Goal: Check status: Check status

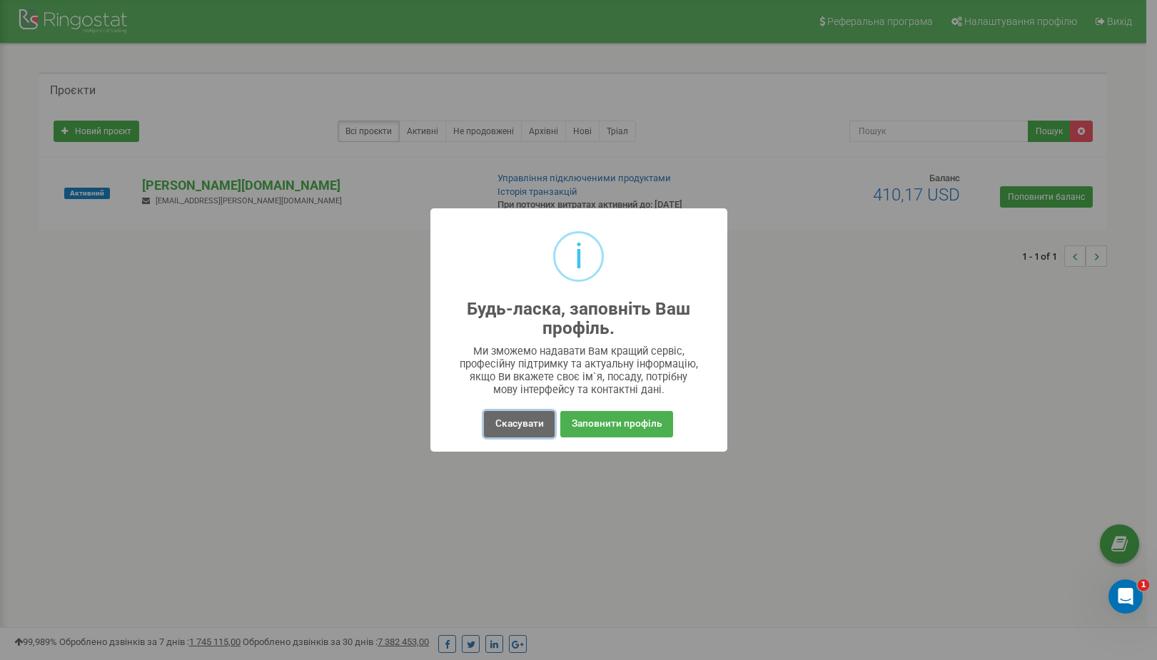
click at [530, 425] on button "Скасувати" at bounding box center [519, 424] width 70 height 26
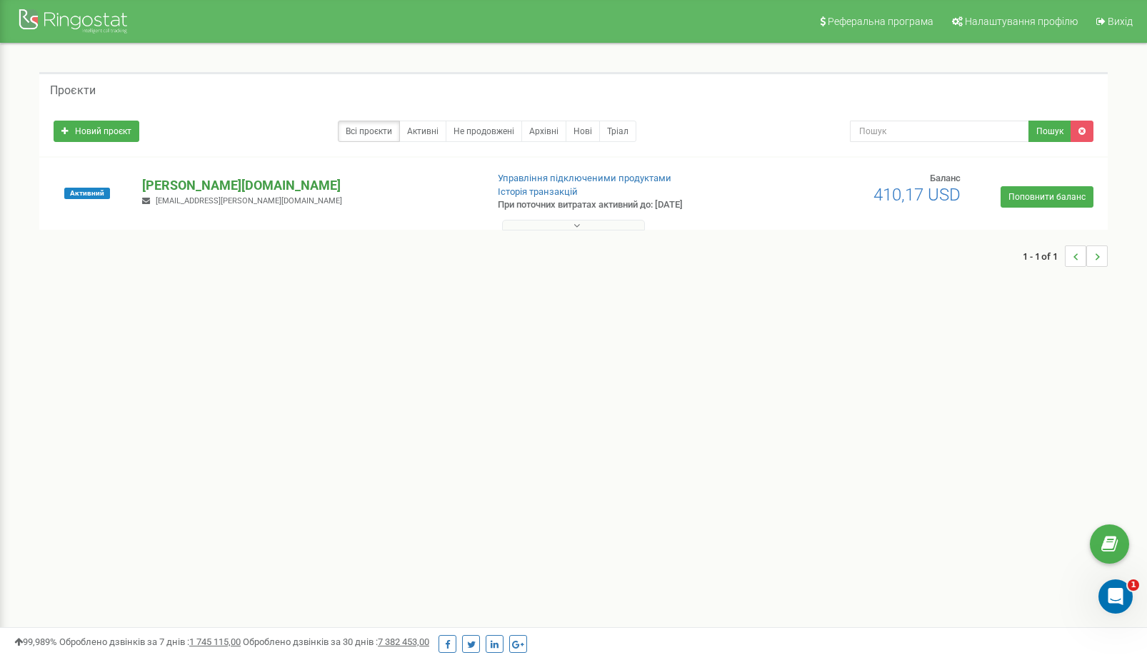
click at [210, 188] on p "[PERSON_NAME][DOMAIN_NAME]" at bounding box center [308, 185] width 332 height 19
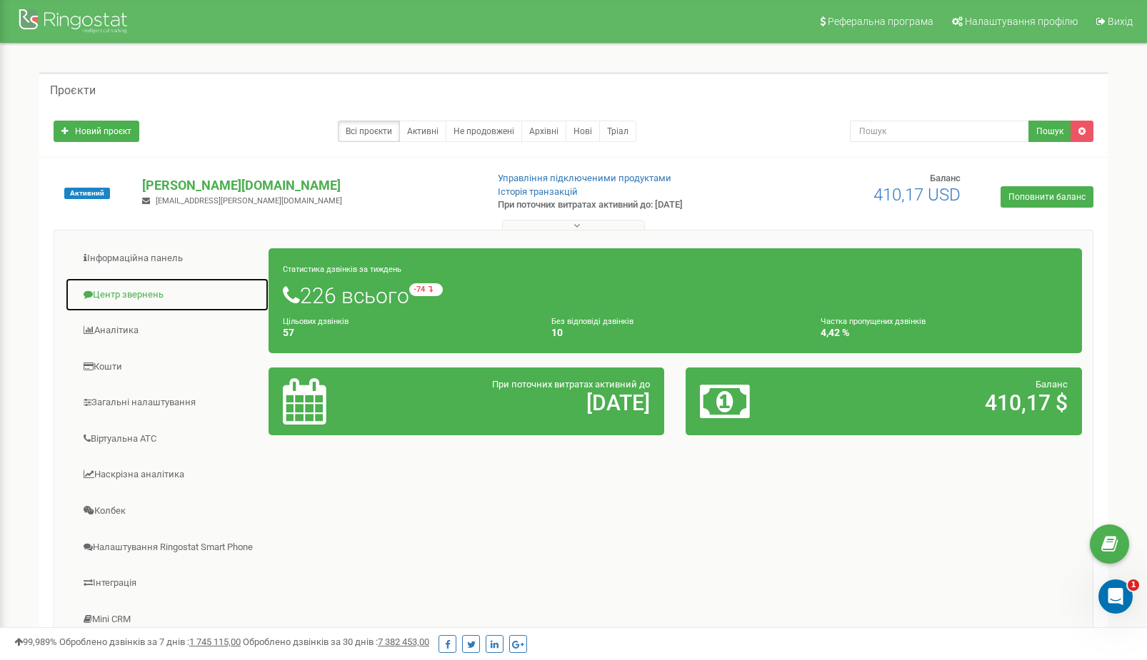
click at [169, 293] on link "Центр звернень" at bounding box center [167, 295] width 204 height 35
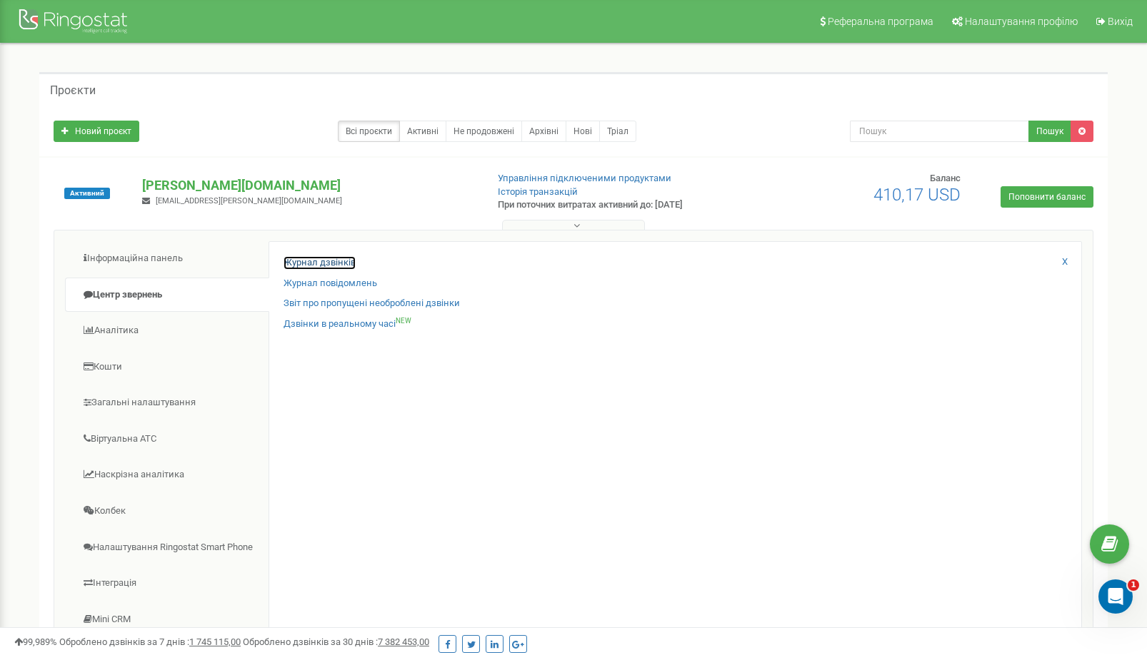
click at [318, 258] on link "Журнал дзвінків" at bounding box center [319, 263] width 72 height 14
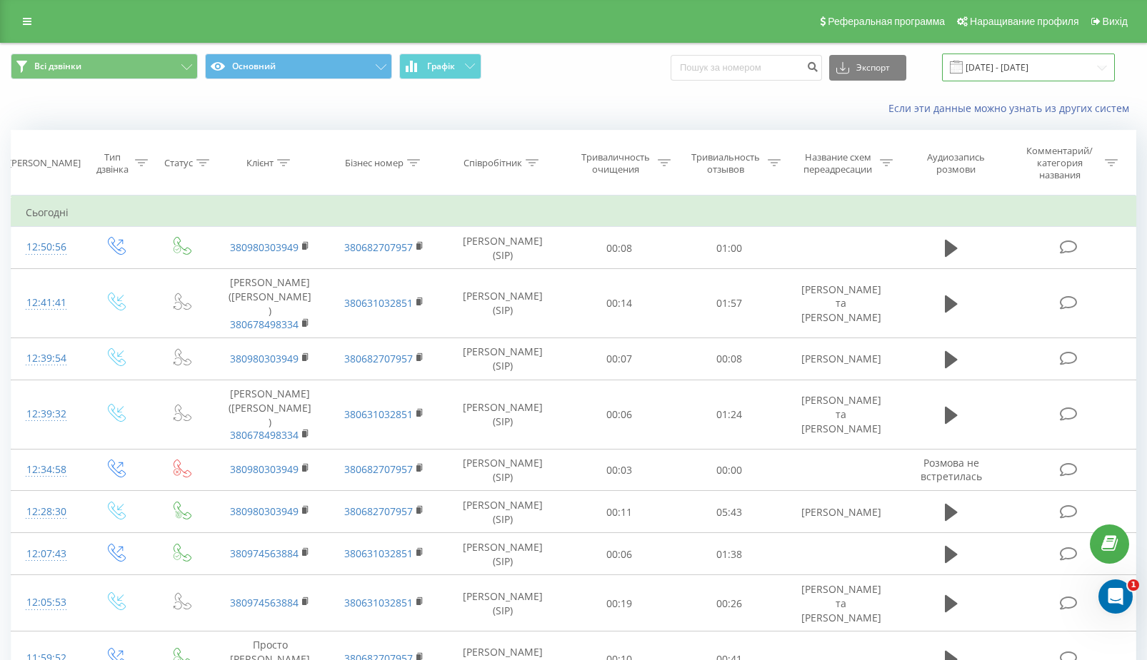
click at [1006, 61] on input "[DATE] - [DATE]" at bounding box center [1028, 68] width 173 height 28
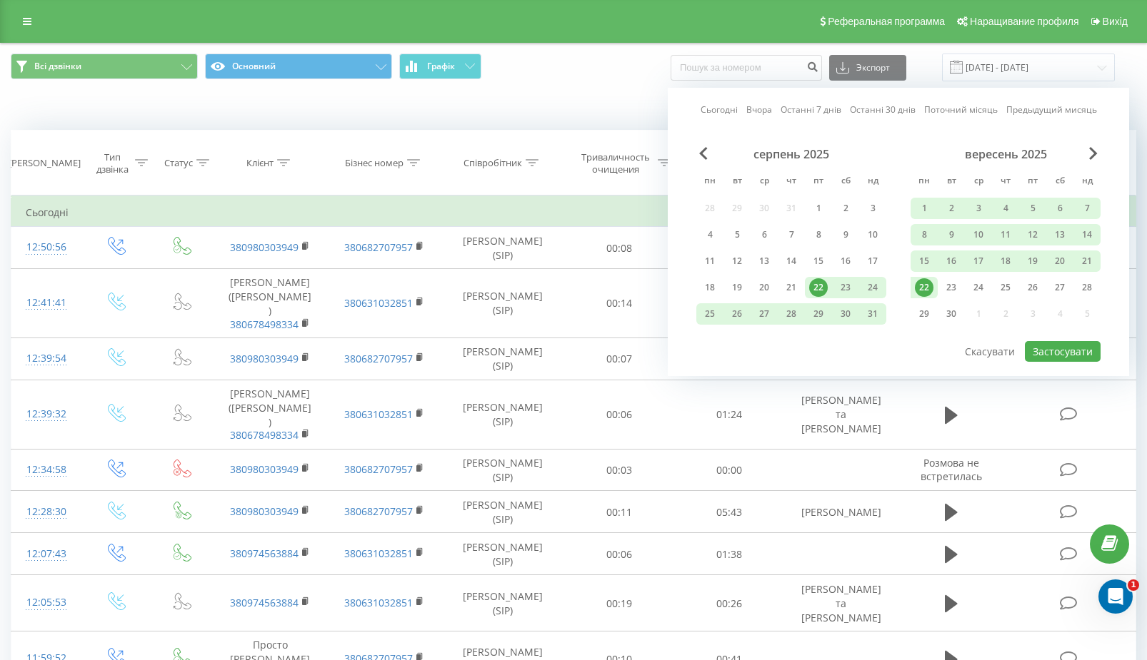
click at [922, 293] on font "22" at bounding box center [924, 287] width 10 height 12
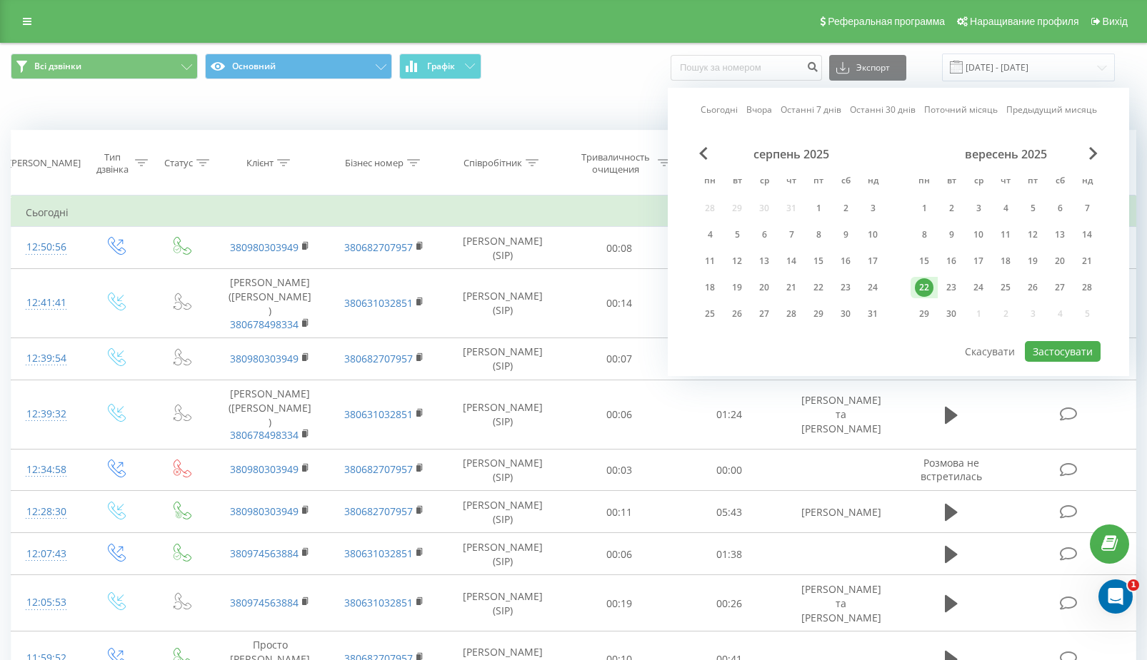
click at [927, 293] on font "22" at bounding box center [924, 287] width 10 height 12
click at [1052, 355] on font "Застосувати" at bounding box center [1062, 352] width 60 height 14
type input "22.09.2025 - 22.09.2025"
